Goal: Entertainment & Leisure: Browse casually

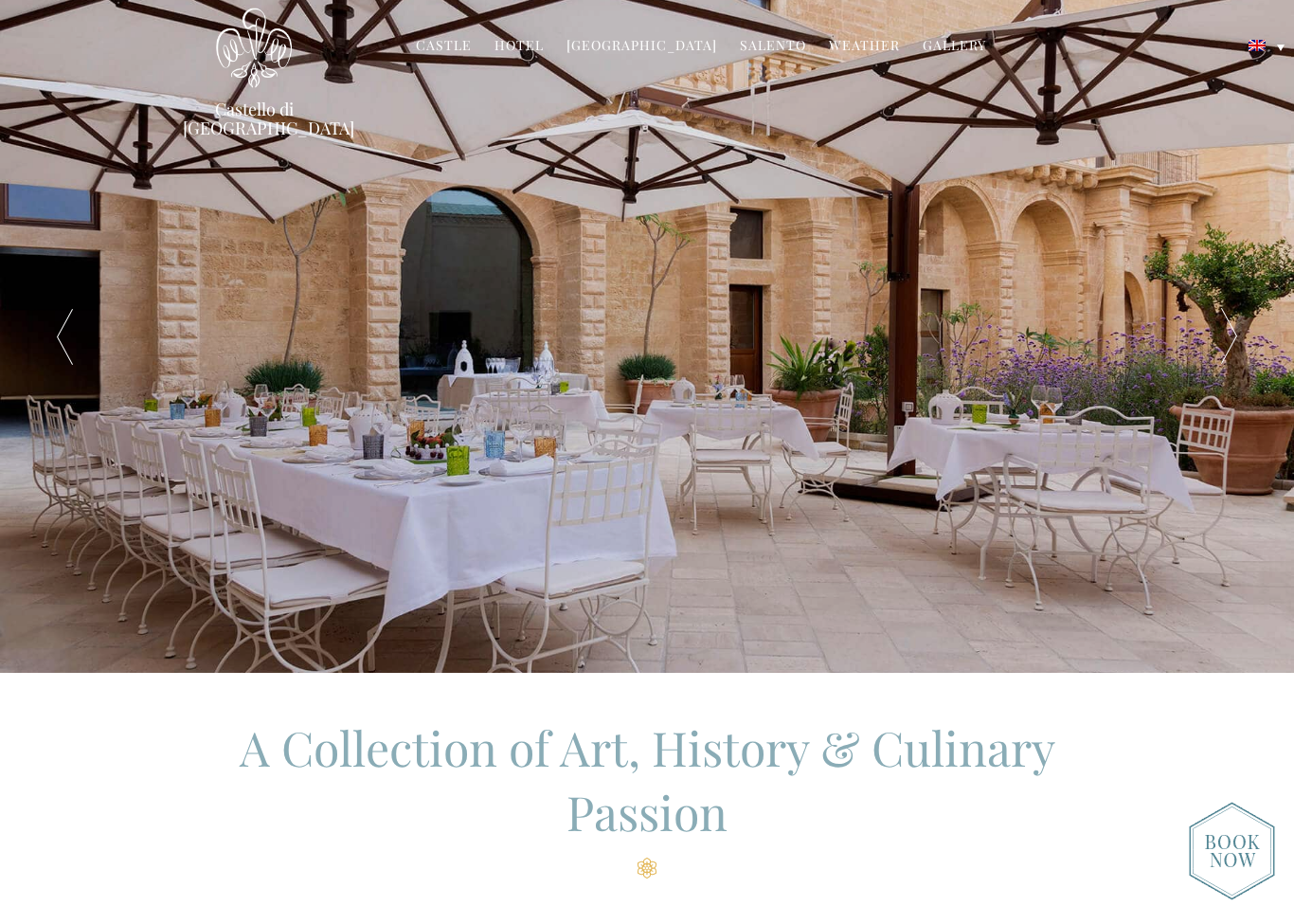
click at [946, 38] on link "Gallery" at bounding box center [954, 46] width 63 height 22
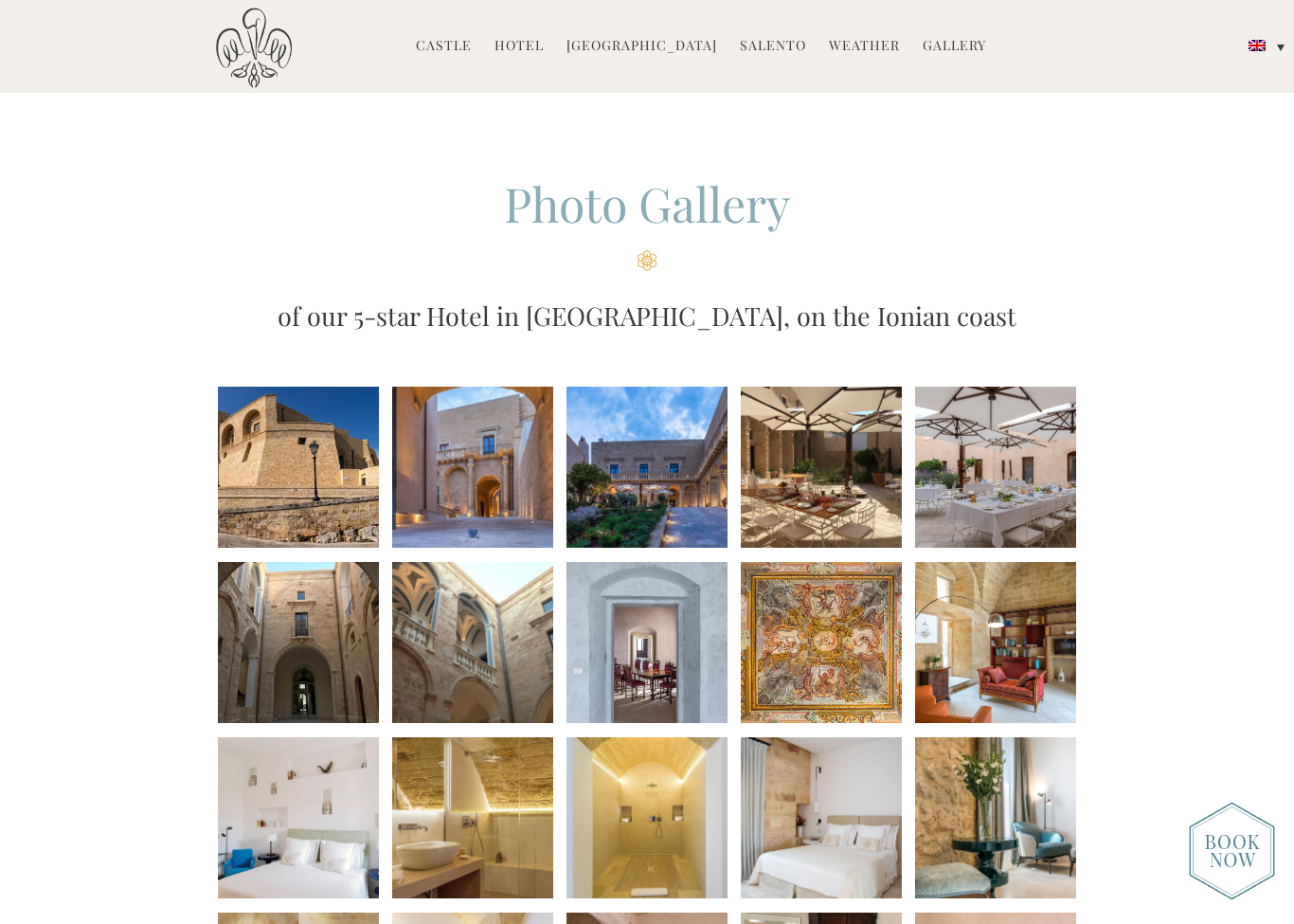
scroll to position [206, 0]
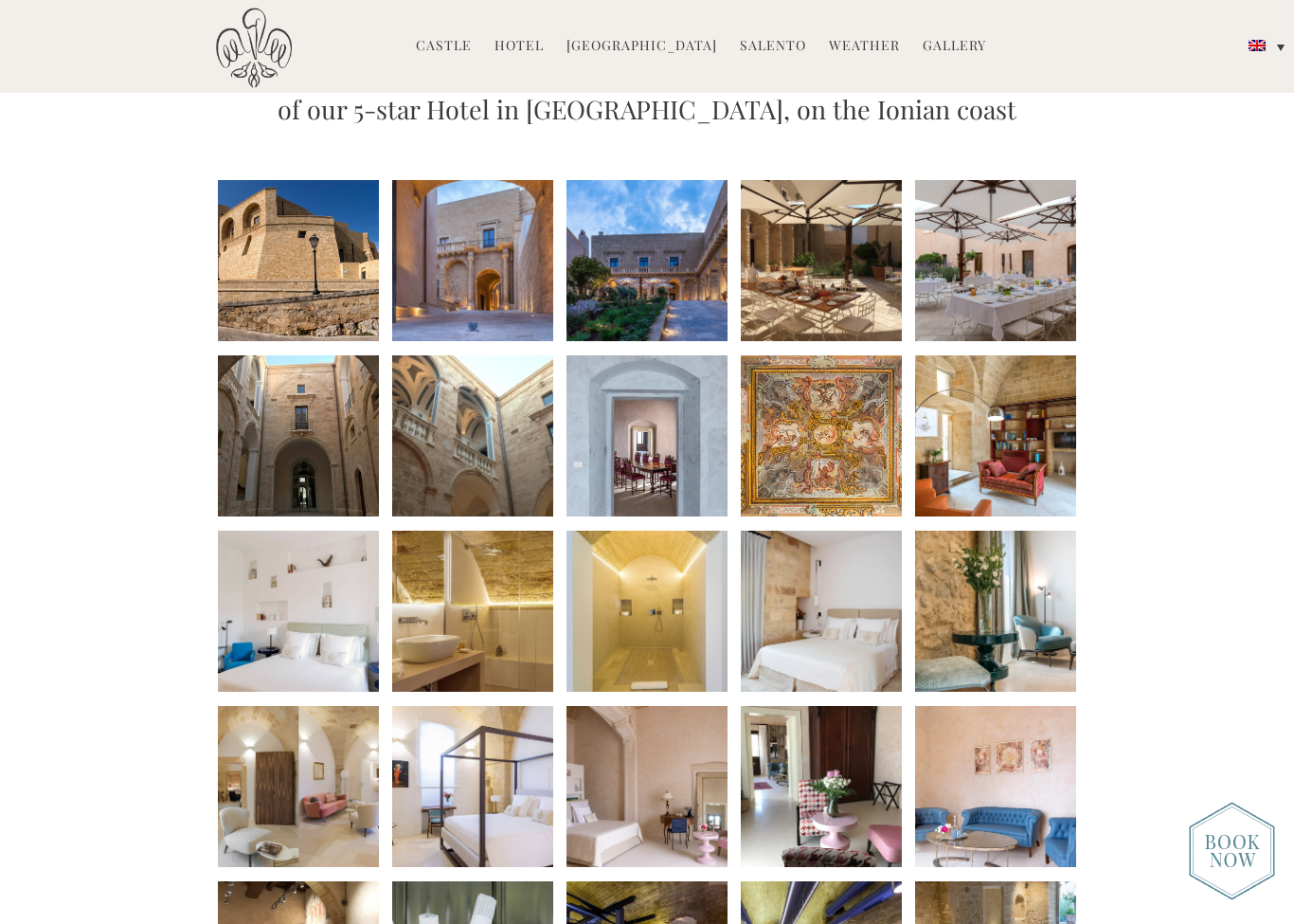
click at [317, 269] on li at bounding box center [298, 260] width 161 height 161
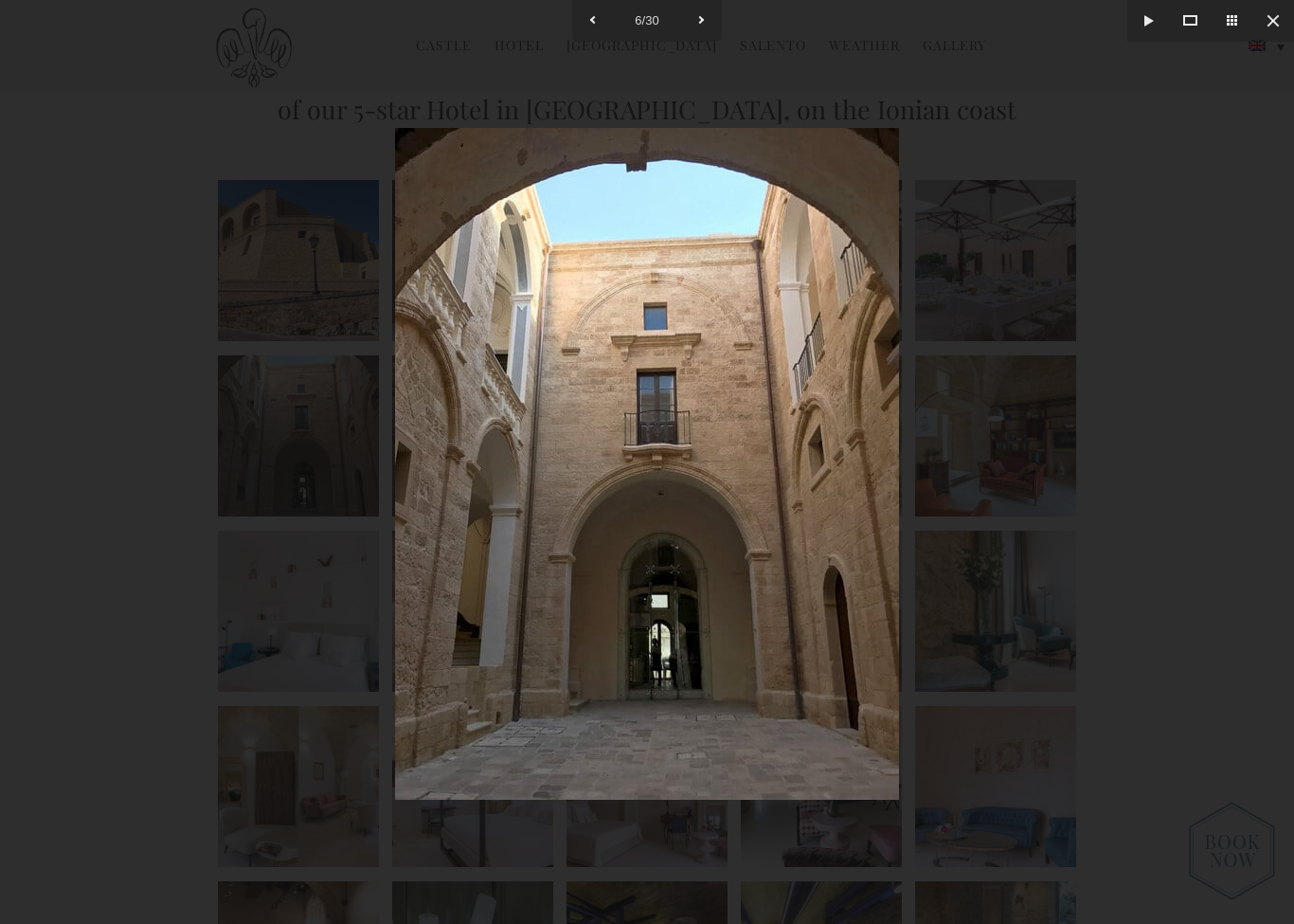
click at [1270, 36] on button at bounding box center [1272, 21] width 41 height 41
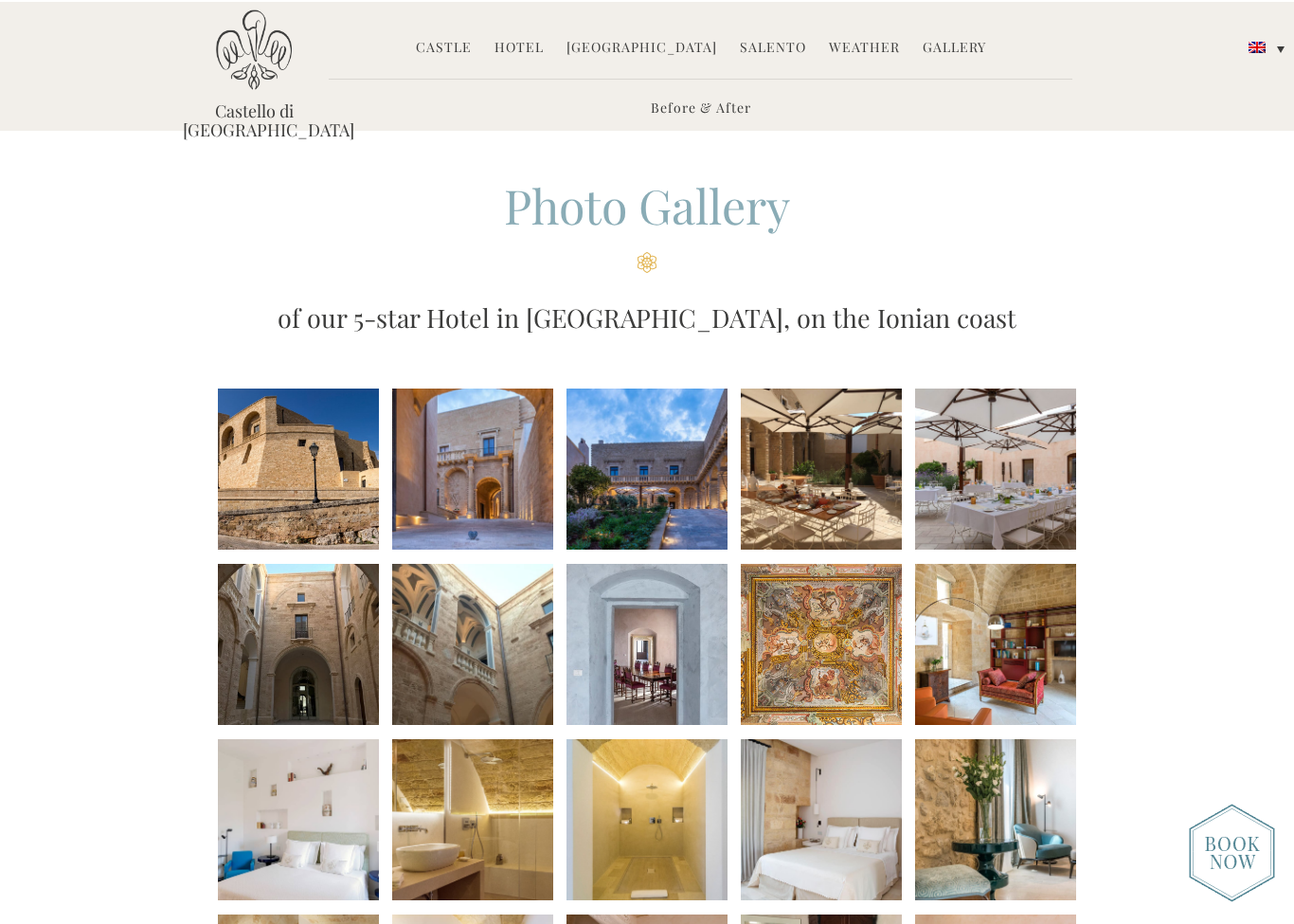
scroll to position [211, 0]
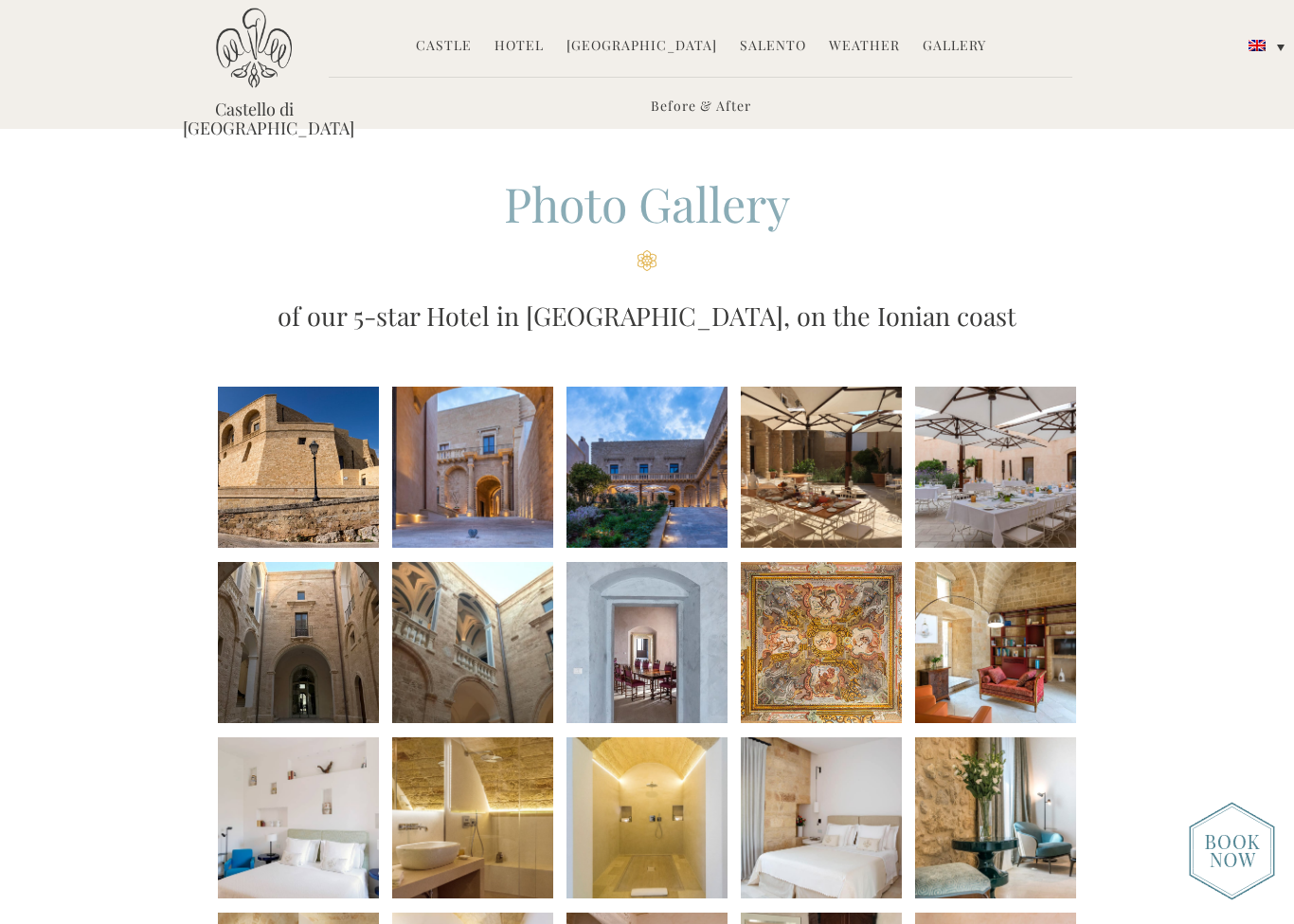
click at [533, 51] on link "Hotel" at bounding box center [519, 46] width 49 height 22
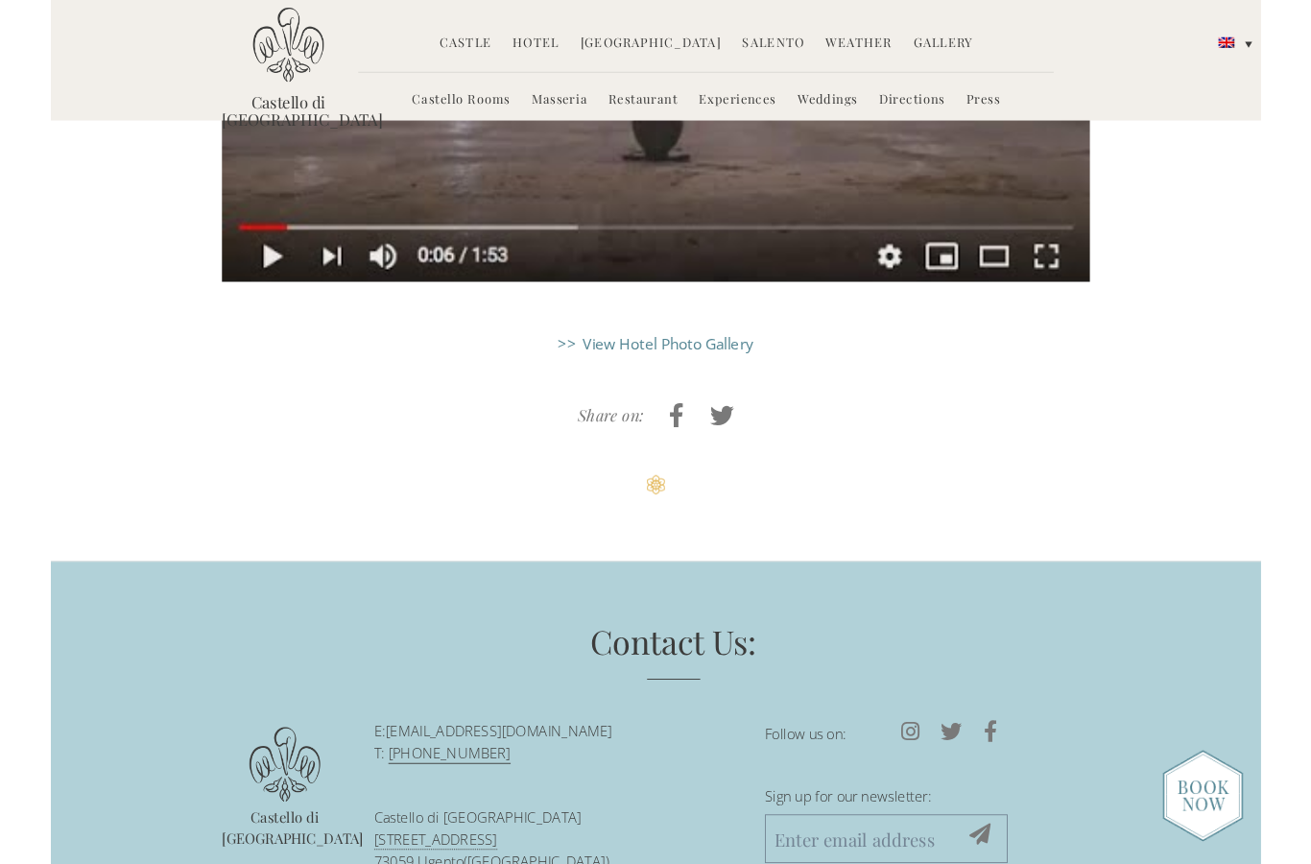
scroll to position [4854, 0]
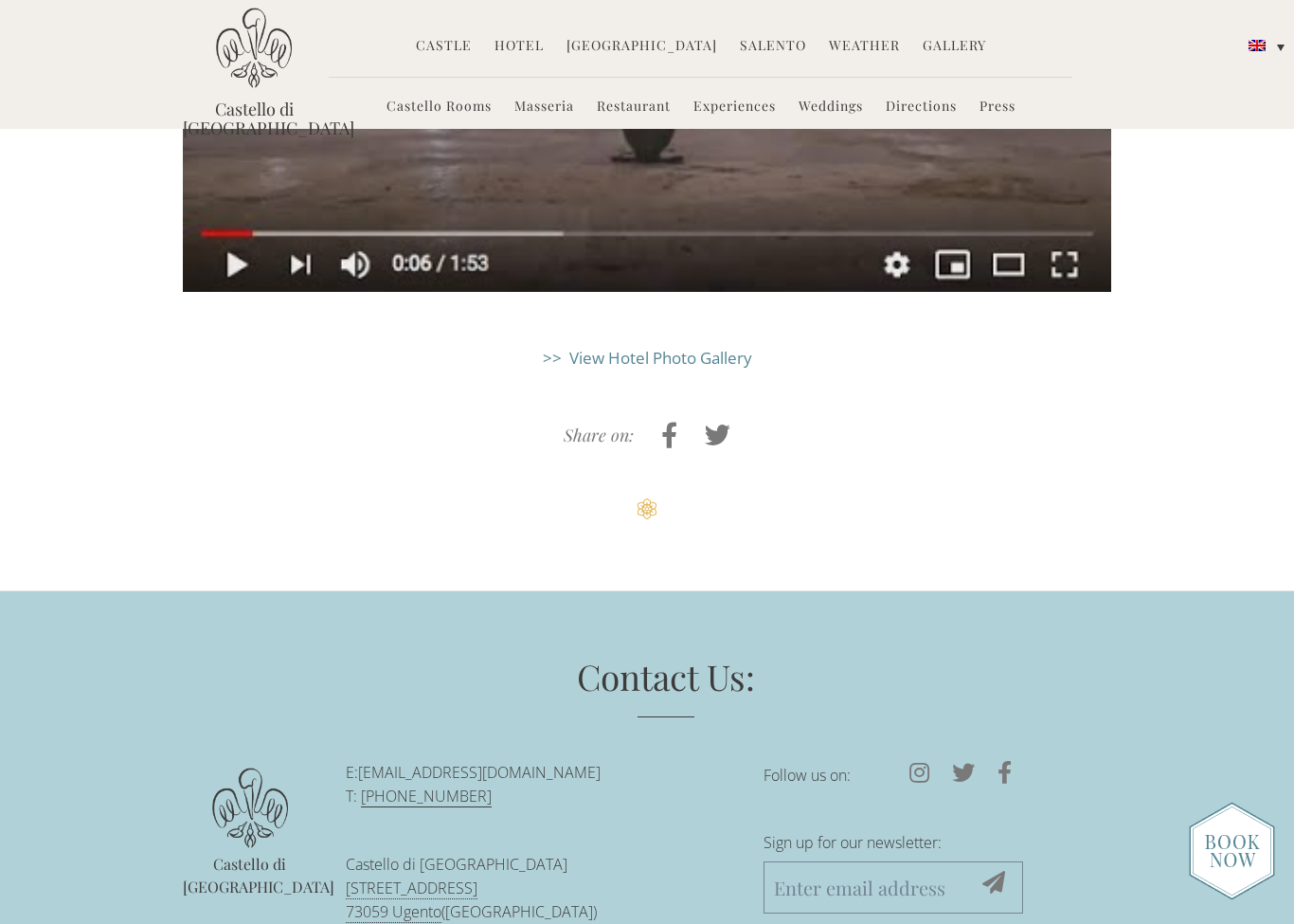
click at [406, 853] on p "Castello di Ugento Via Castello 13 73059 Ugento (LE) Italy" at bounding box center [540, 899] width 389 height 94
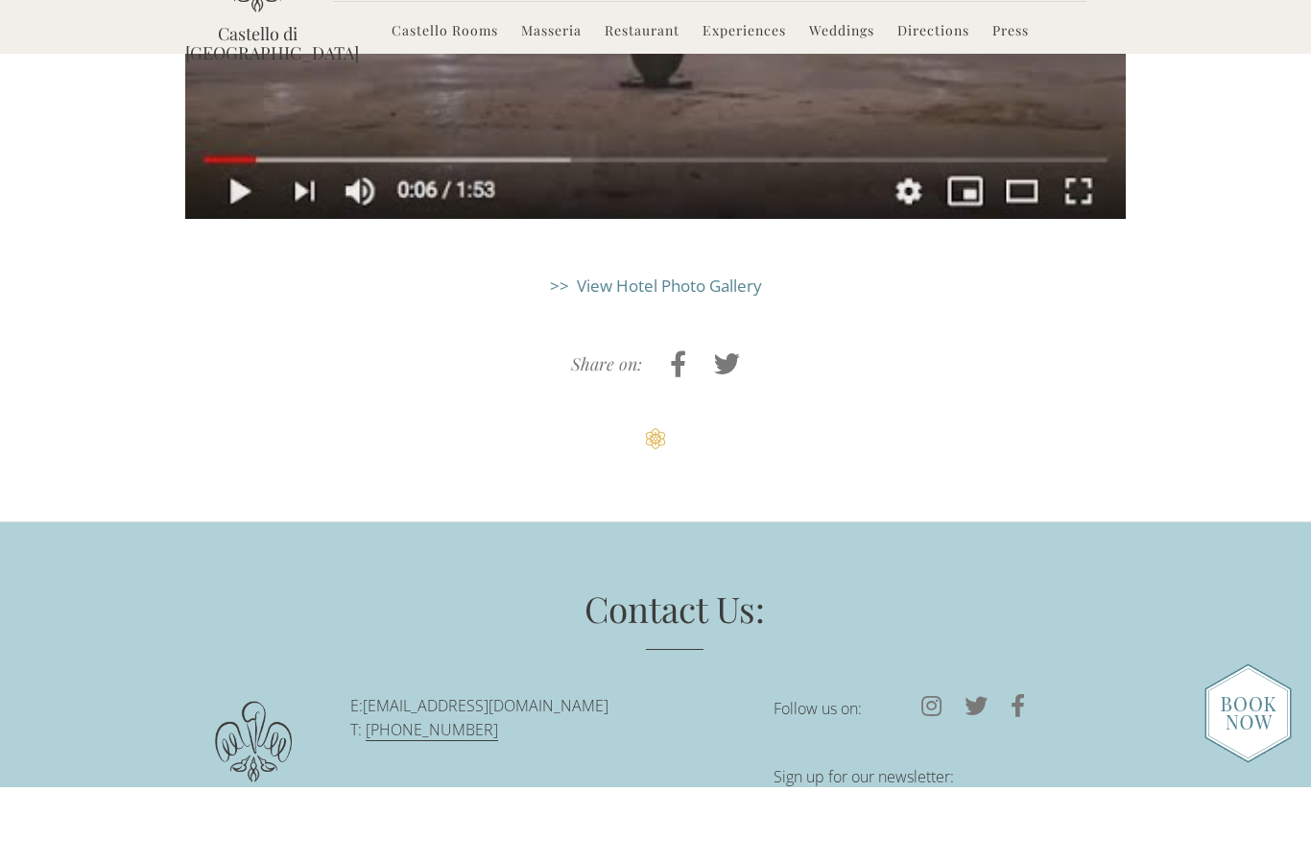
scroll to position [4931, 0]
